Goal: Find specific page/section: Find specific page/section

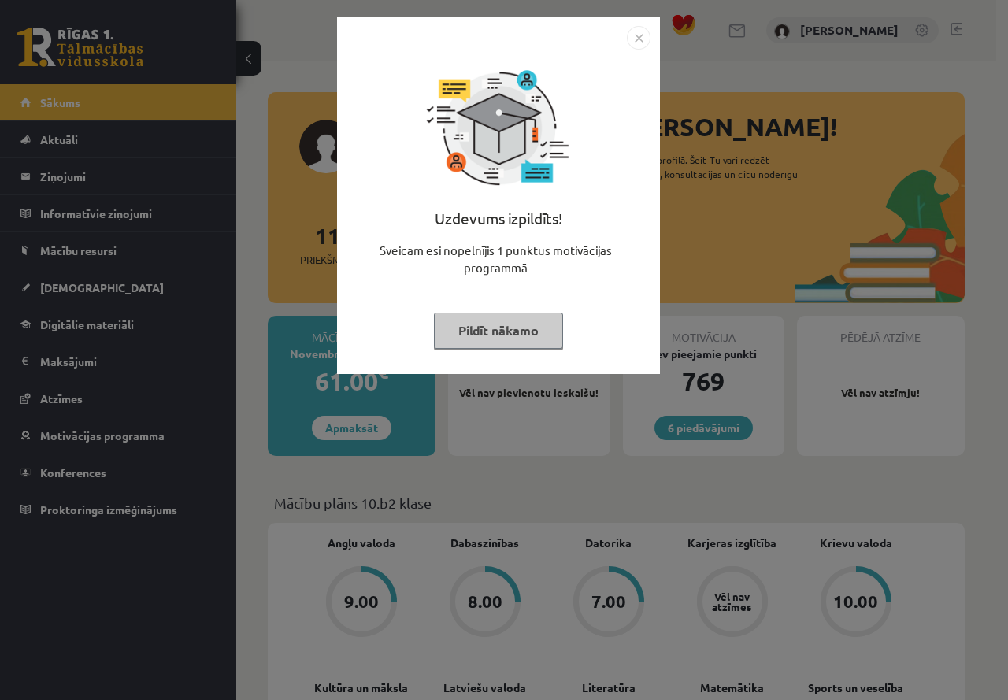
click at [642, 35] on img "Close" at bounding box center [639, 38] width 24 height 24
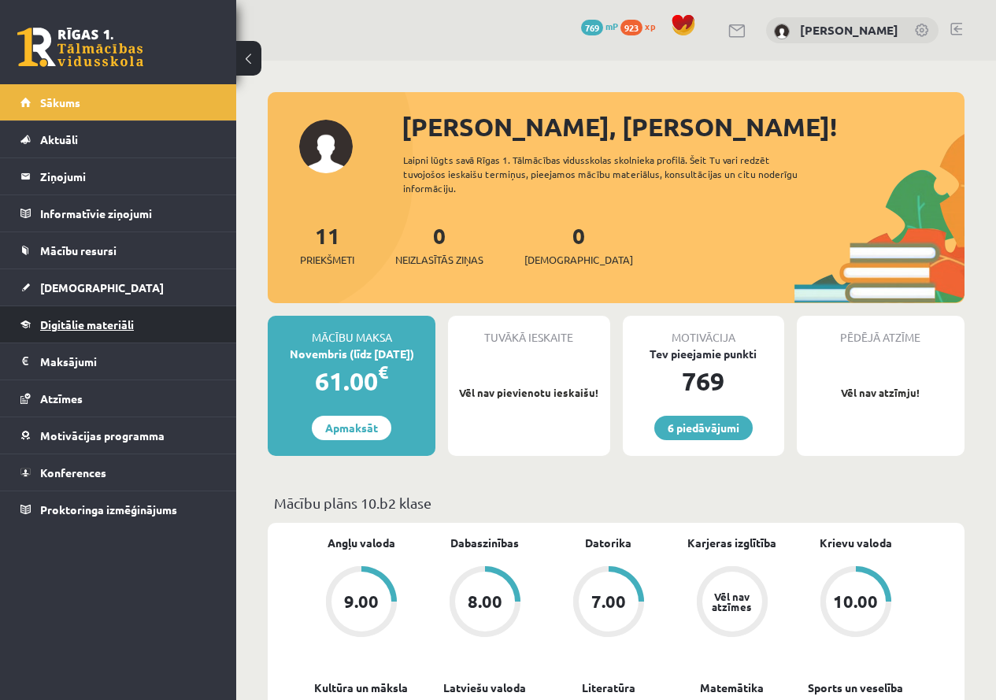
click at [79, 331] on link "Digitālie materiāli" at bounding box center [118, 324] width 196 height 36
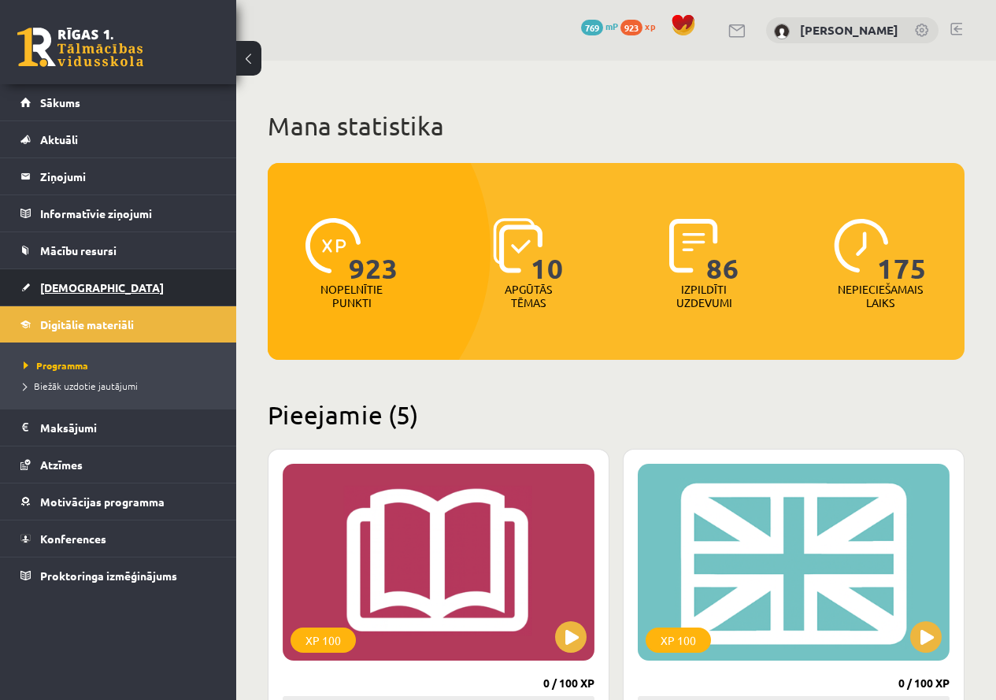
click at [88, 286] on link "[DEMOGRAPHIC_DATA]" at bounding box center [118, 287] width 196 height 36
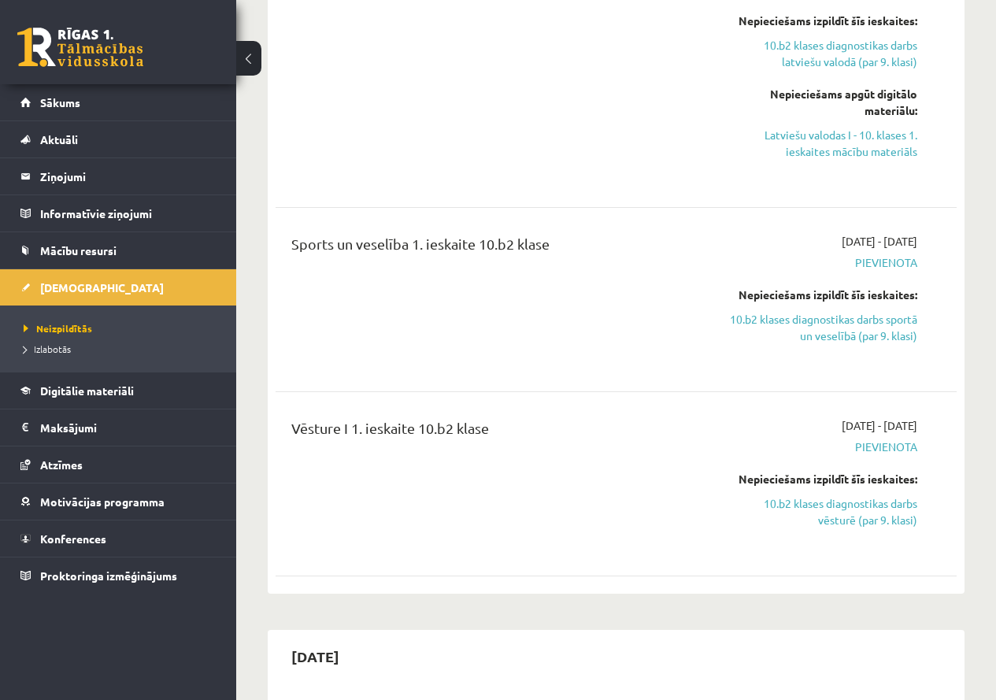
scroll to position [1496, 0]
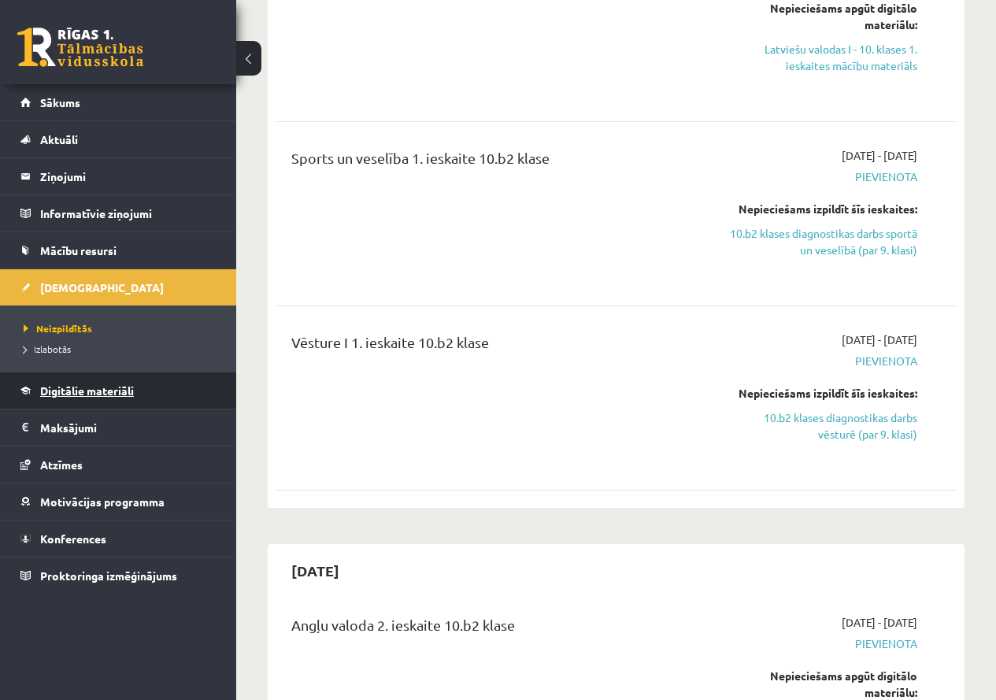
click at [101, 388] on span "Digitālie materiāli" at bounding box center [87, 390] width 94 height 14
